Goal: Find specific page/section: Find specific page/section

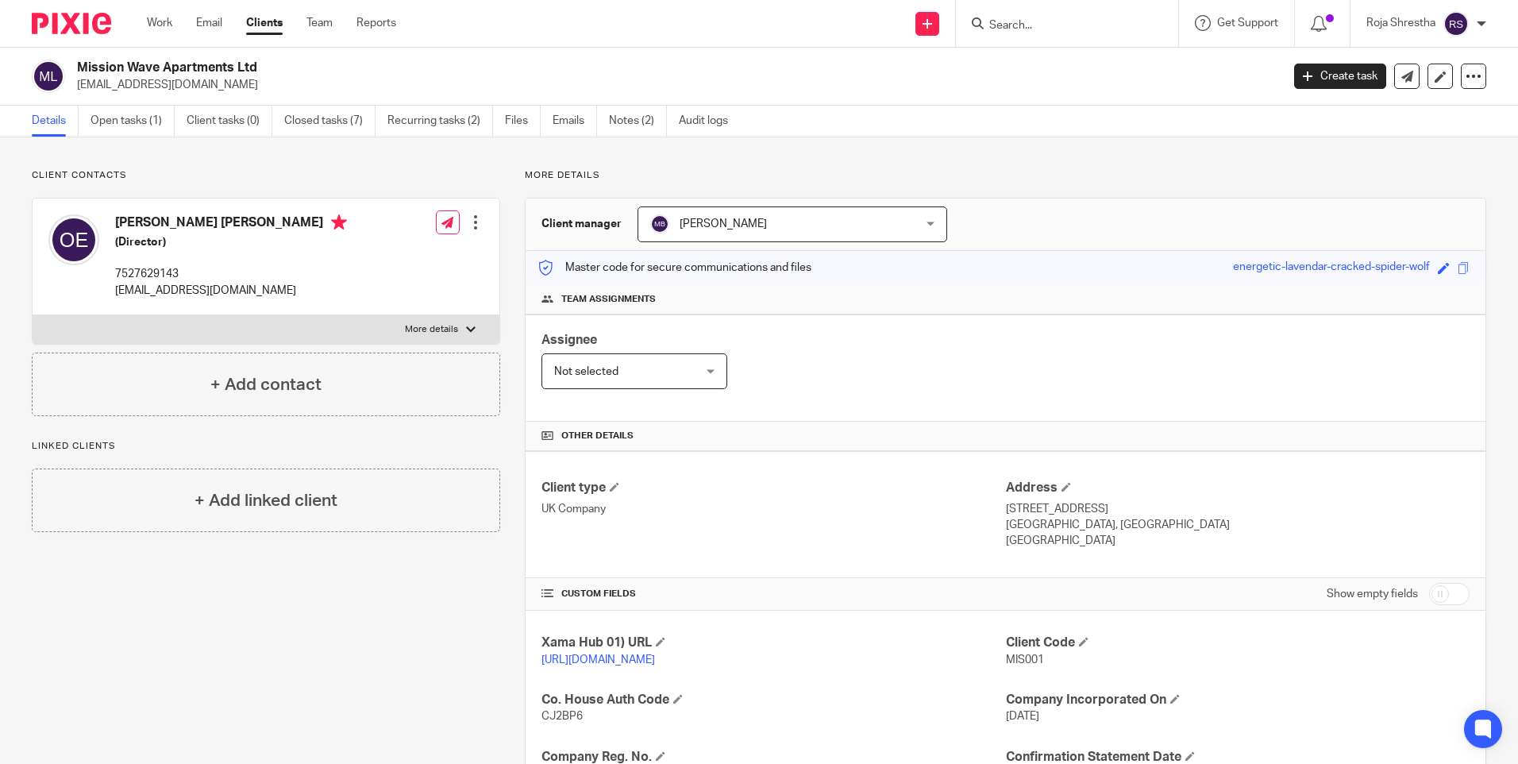
drag, startPoint x: 70, startPoint y: 19, endPoint x: 95, endPoint y: 14, distance: 25.8
click at [71, 19] on img at bounding box center [71, 23] width 79 height 21
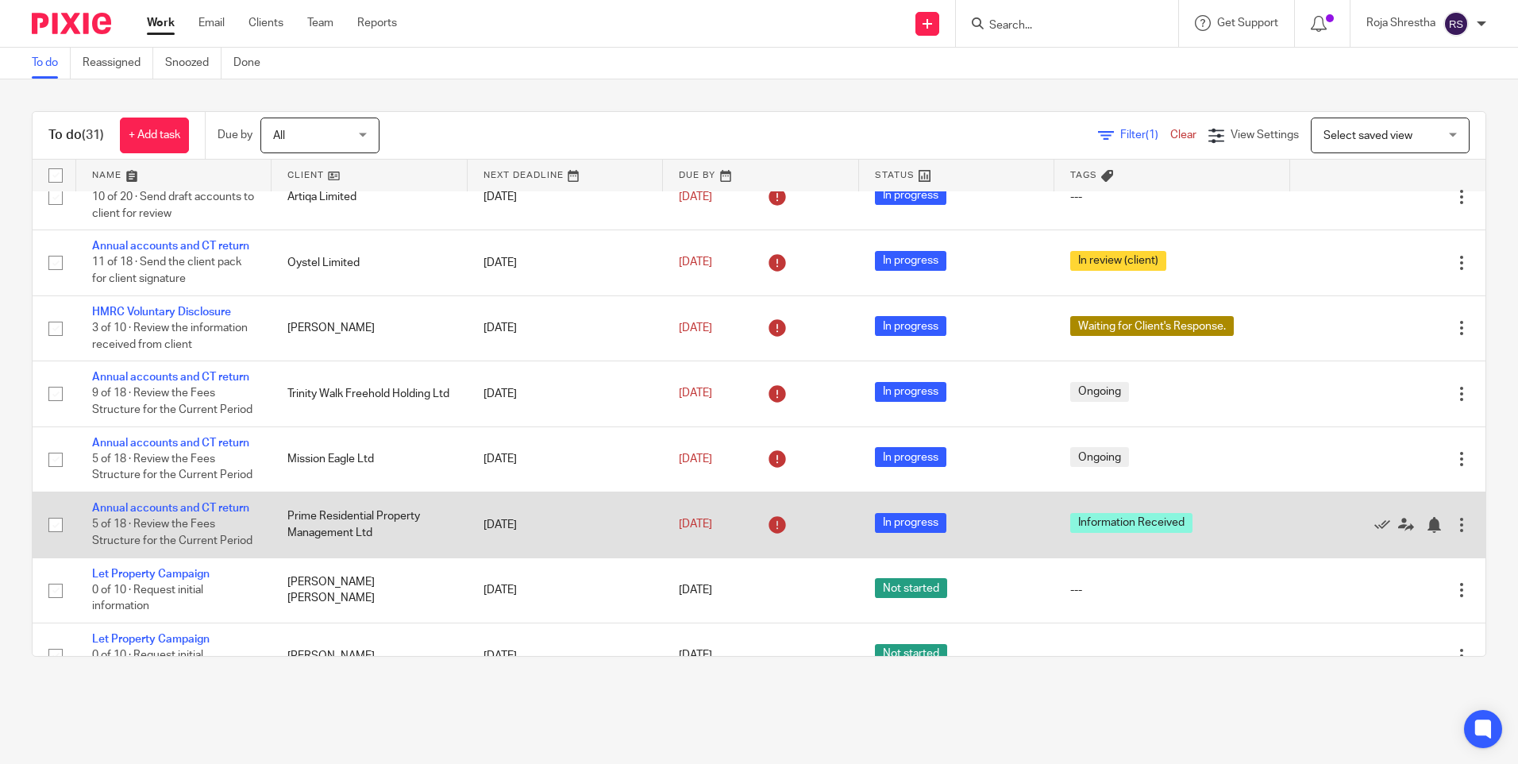
scroll to position [635, 0]
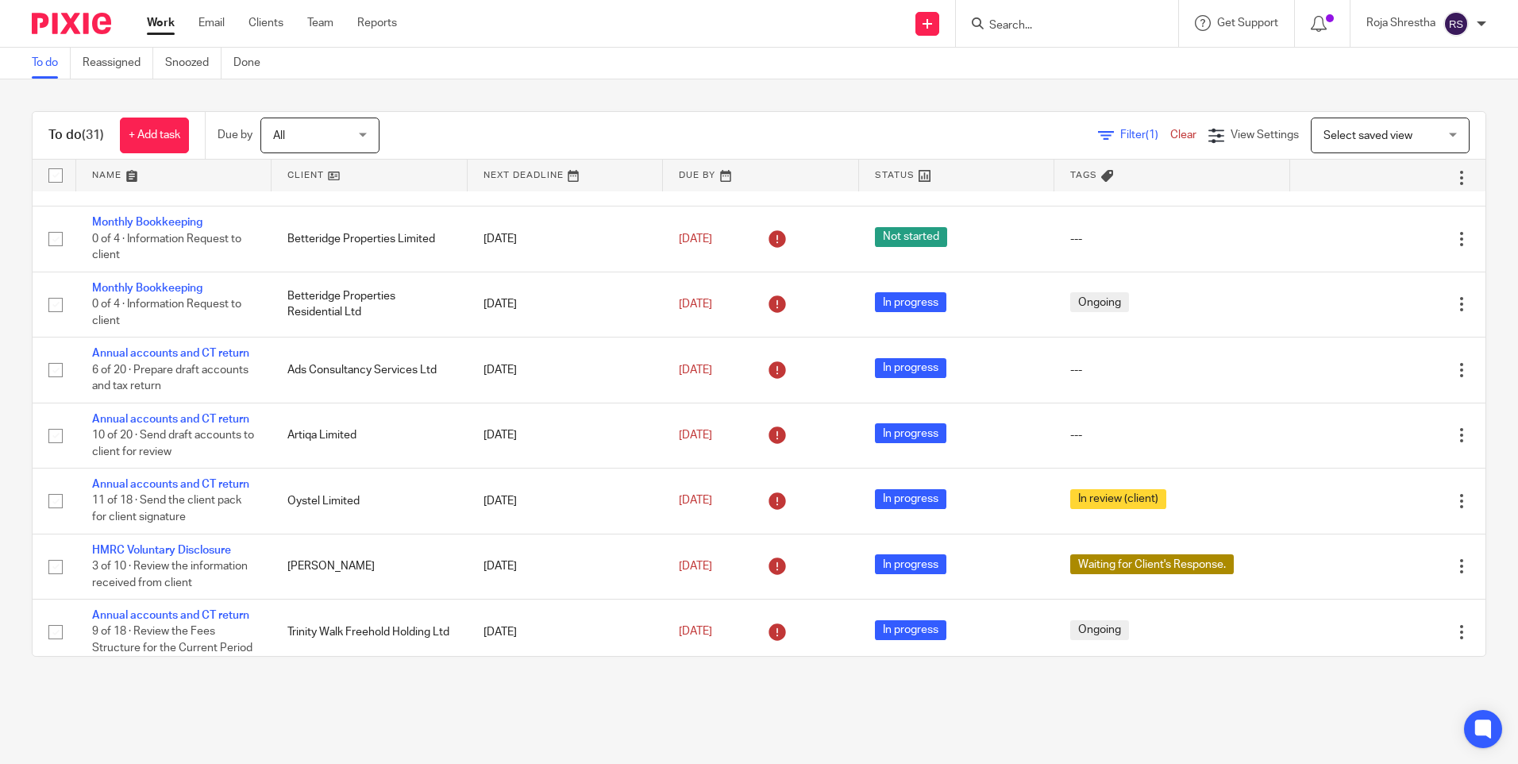
click at [1124, 10] on div at bounding box center [1067, 23] width 222 height 47
click at [1113, 19] on input "Search" at bounding box center [1059, 26] width 143 height 14
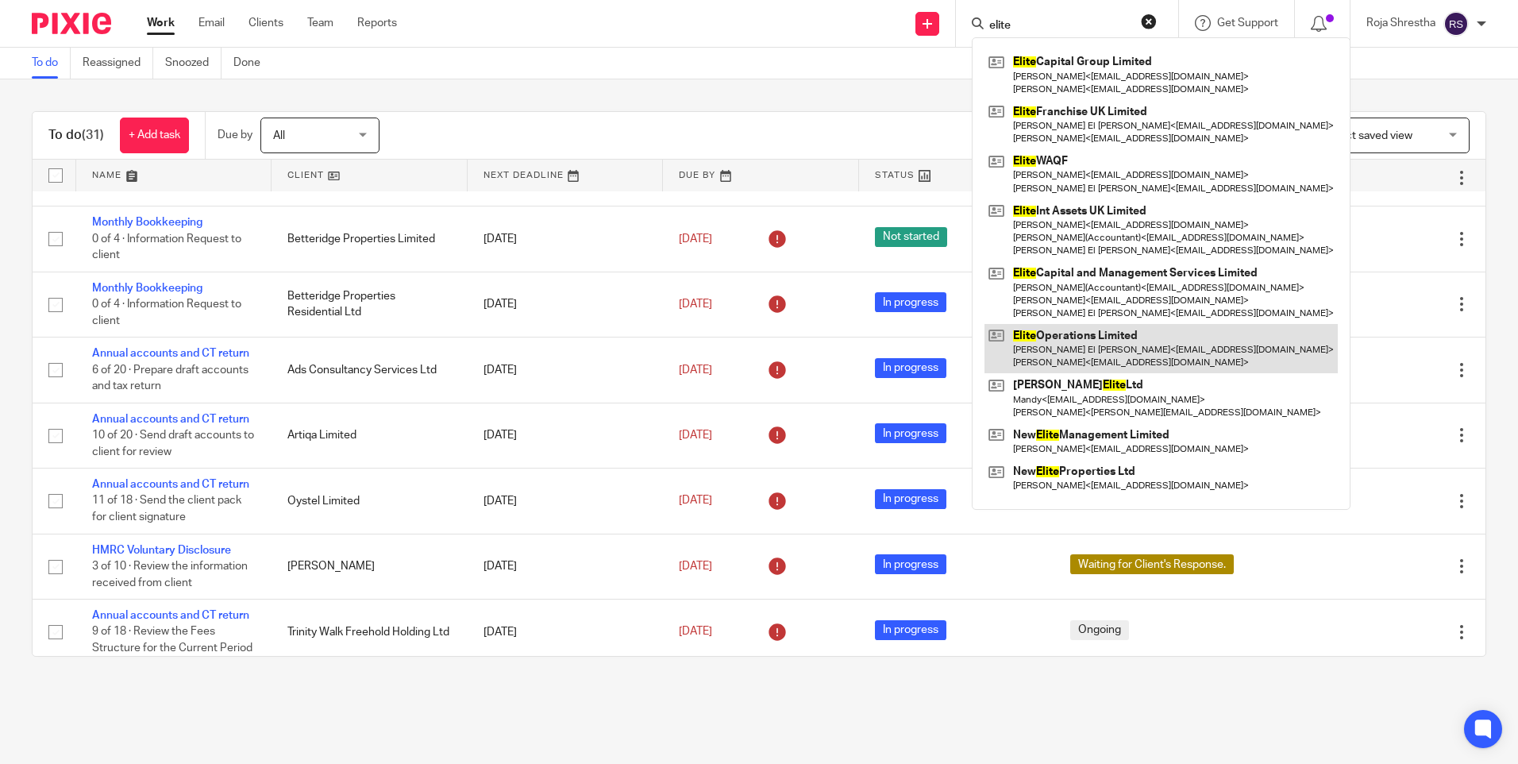
type input "elite"
click at [1140, 348] on link at bounding box center [1160, 348] width 353 height 49
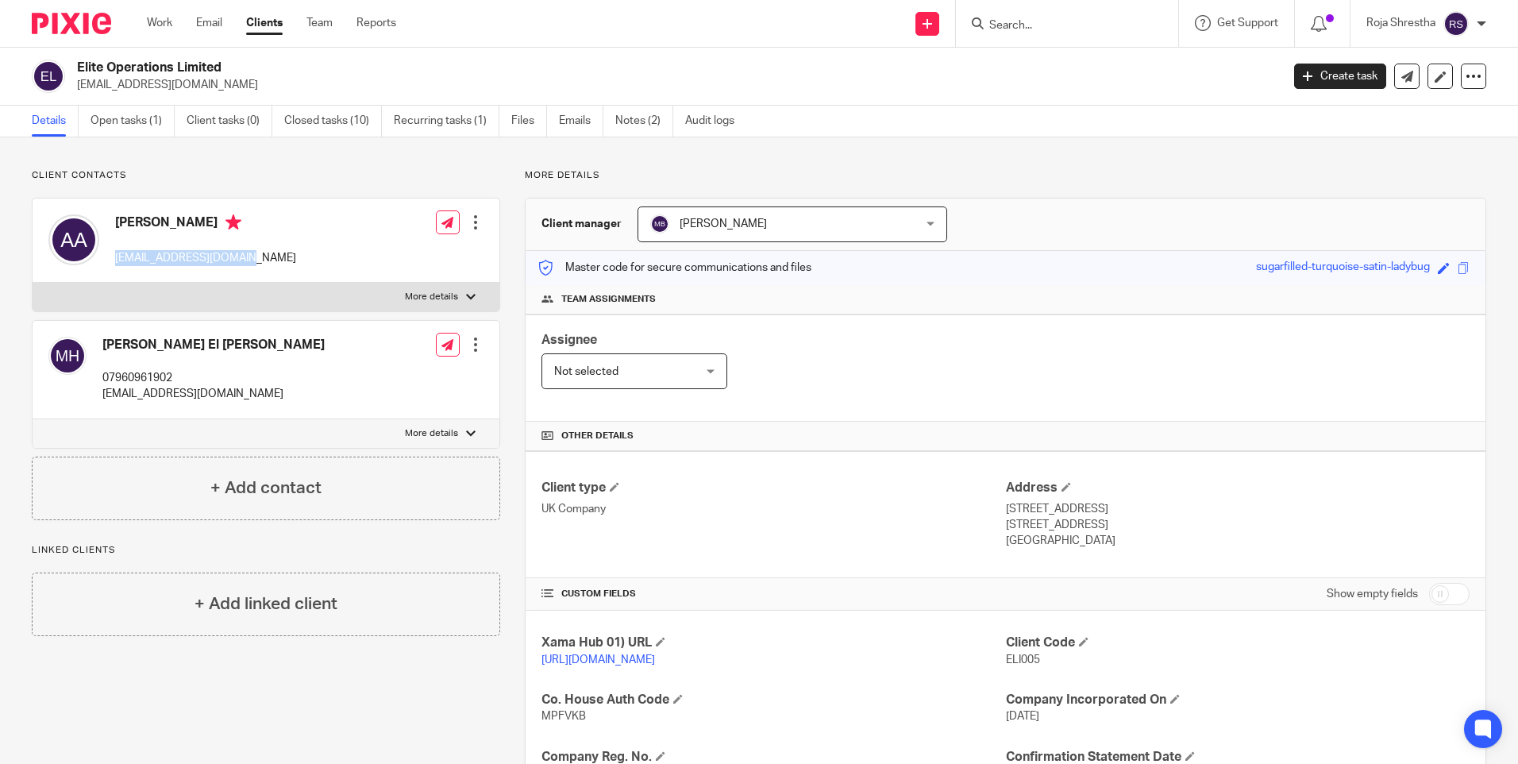
drag, startPoint x: 117, startPoint y: 258, endPoint x: 251, endPoint y: 259, distance: 133.4
click at [251, 259] on div "Anouar Adham aadham@crowdtolive.com Edit contact Create client from contact Exp…" at bounding box center [266, 240] width 467 height 84
